Goal: Information Seeking & Learning: Check status

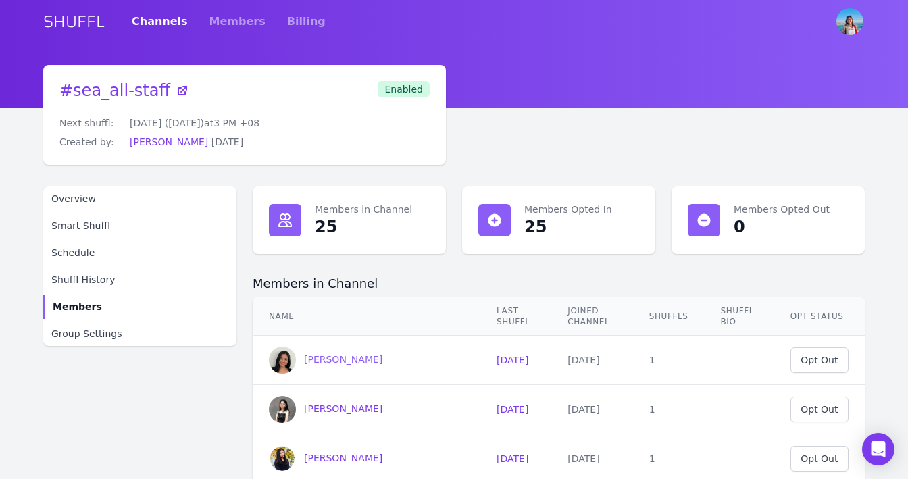
click at [313, 358] on span "[PERSON_NAME]" at bounding box center [343, 359] width 78 height 11
click at [72, 286] on span "Shuffl History" at bounding box center [83, 280] width 64 height 14
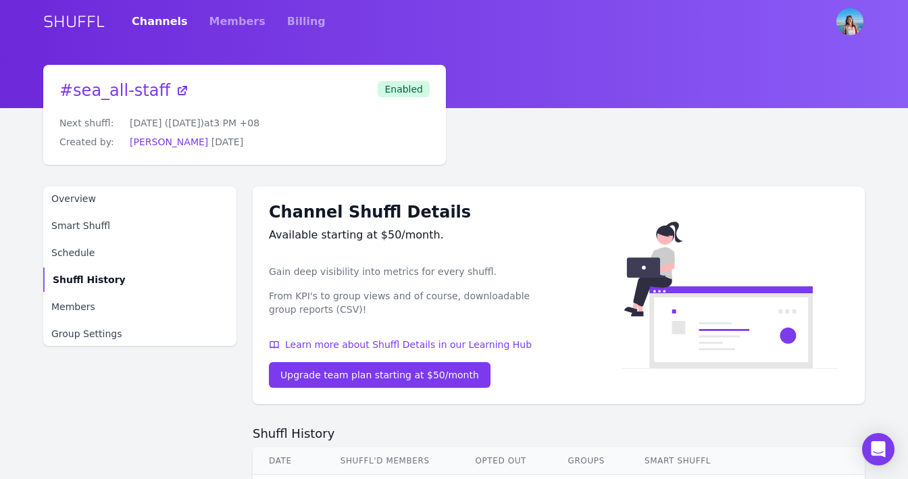
scroll to position [107, 0]
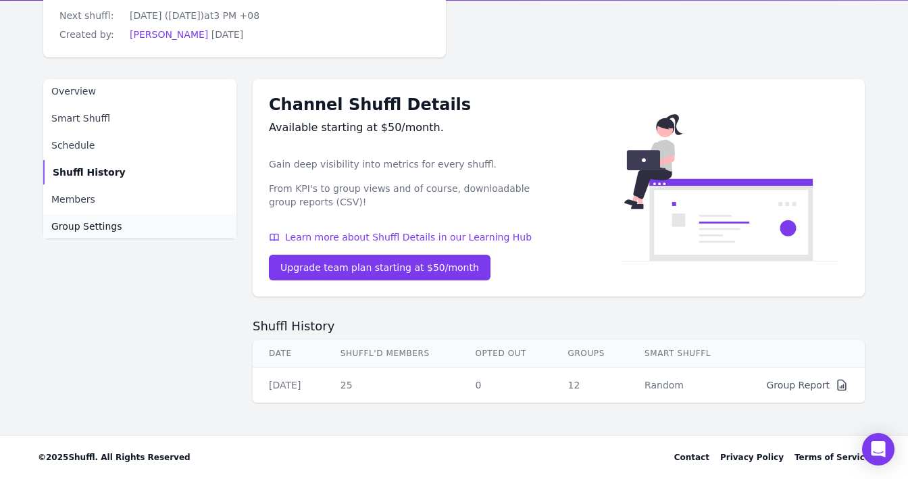
click at [86, 225] on span "Group Settings" at bounding box center [86, 227] width 71 height 14
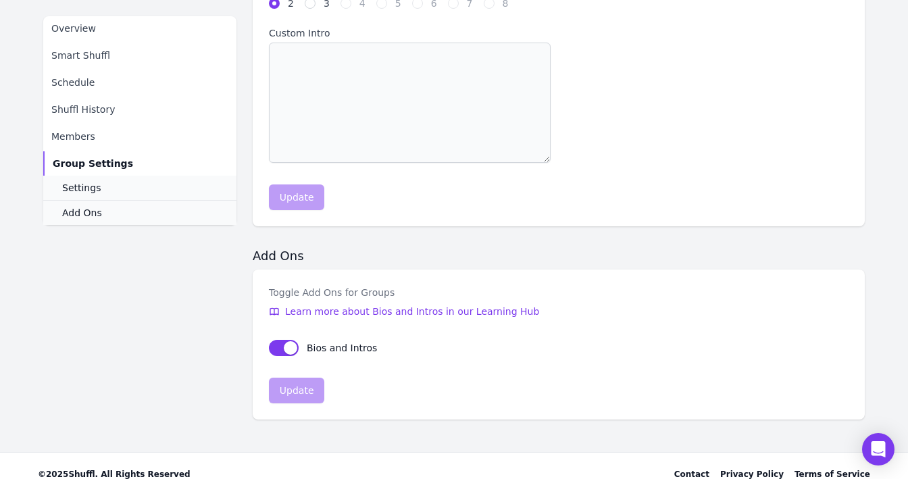
scroll to position [557, 0]
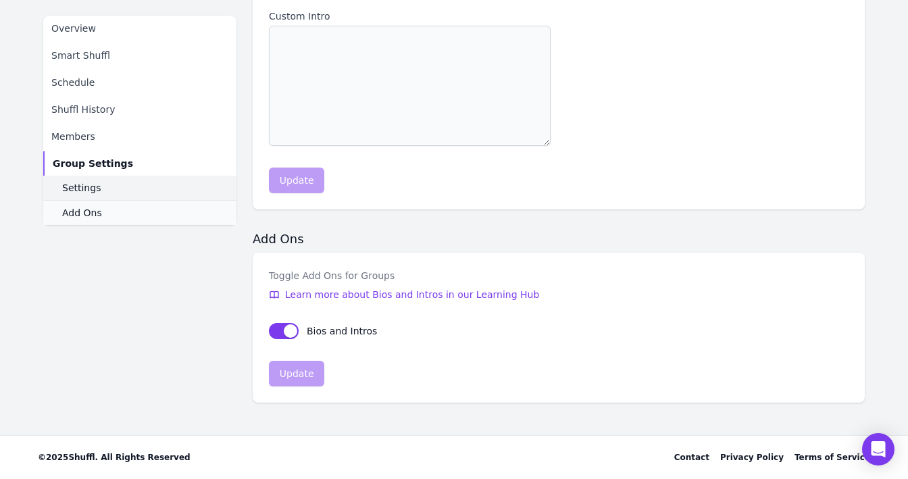
click at [107, 191] on link "Settings" at bounding box center [139, 188] width 193 height 24
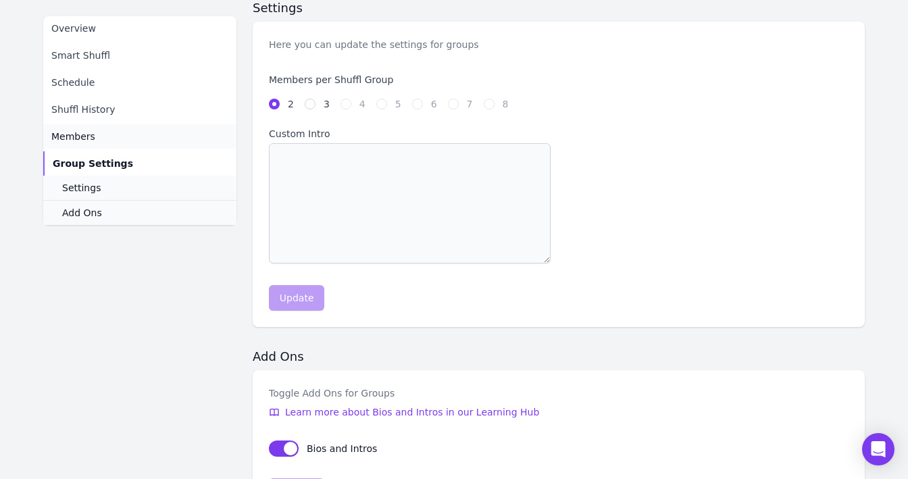
click at [149, 139] on link "Members" at bounding box center [139, 136] width 193 height 24
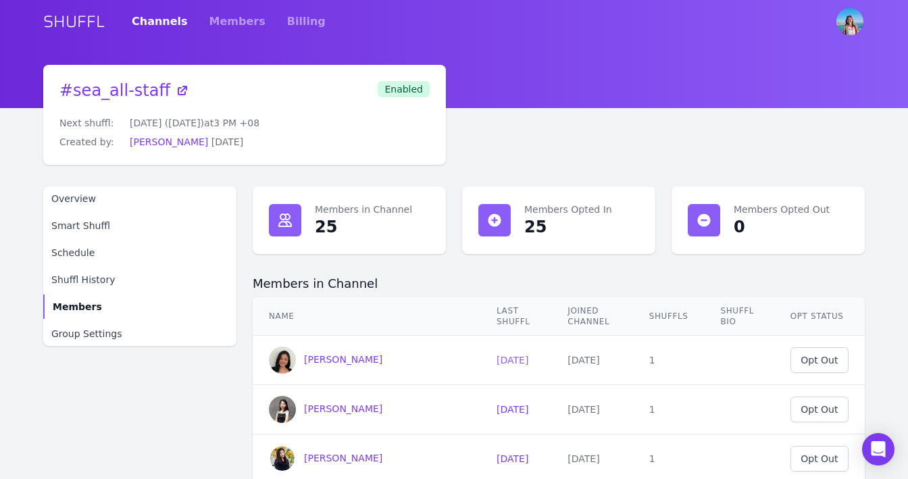
click at [502, 359] on link "[DATE]" at bounding box center [513, 360] width 32 height 11
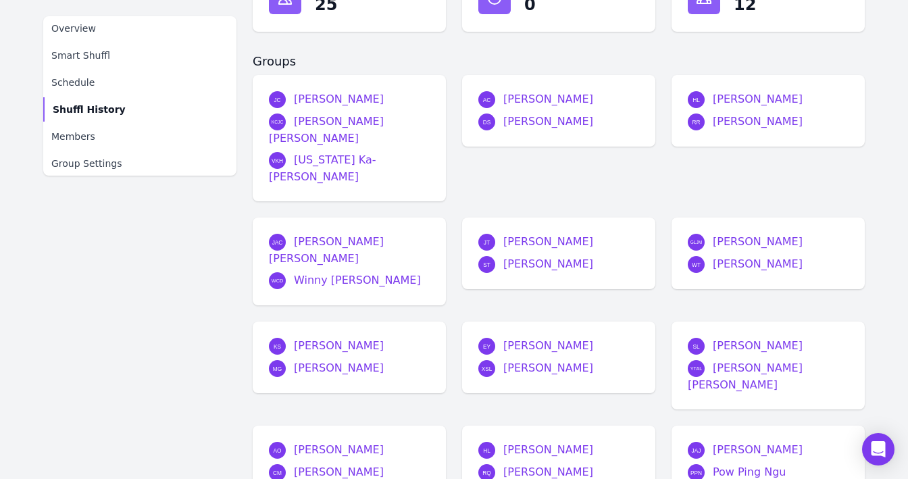
scroll to position [385, 0]
